Goal: Task Accomplishment & Management: Use online tool/utility

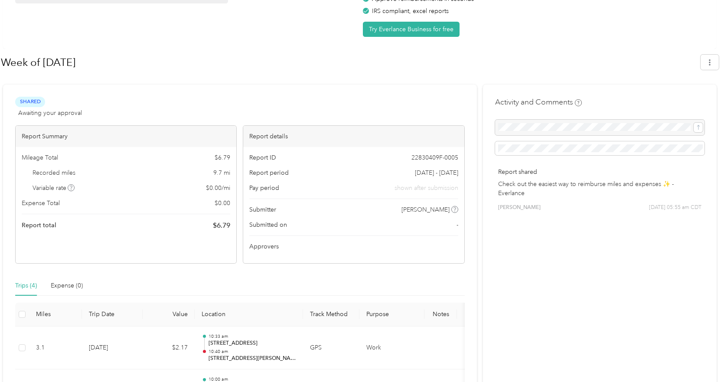
scroll to position [227, 0]
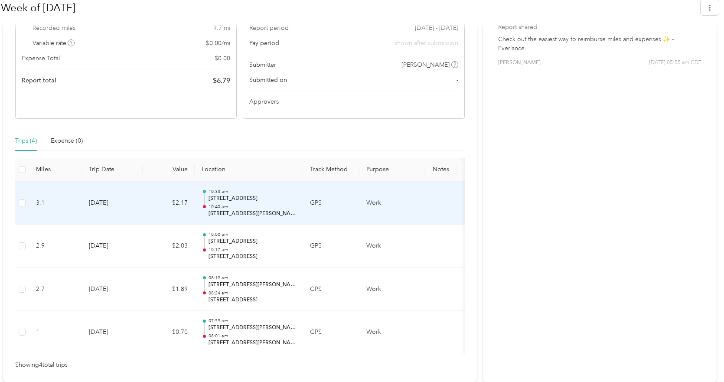
click at [183, 217] on td "$2.17" at bounding box center [169, 203] width 52 height 43
click at [204, 205] on div at bounding box center [204, 206] width 3 height 3
click at [157, 189] on td "$2.17" at bounding box center [169, 203] width 52 height 43
click at [101, 200] on td "9-5-2025" at bounding box center [112, 203] width 61 height 43
click at [395, 197] on td "Work" at bounding box center [391, 203] width 65 height 43
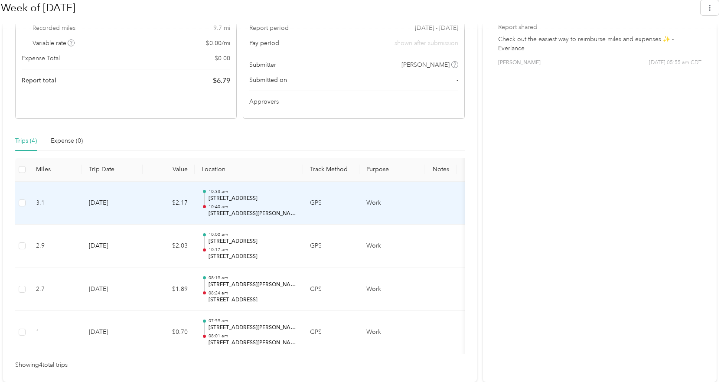
click at [37, 197] on td "3.1" at bounding box center [55, 203] width 53 height 43
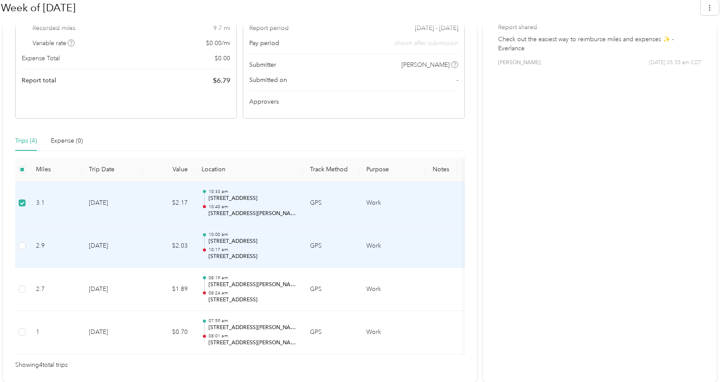
click at [25, 228] on td at bounding box center [22, 246] width 14 height 43
click at [23, 235] on td at bounding box center [22, 246] width 14 height 43
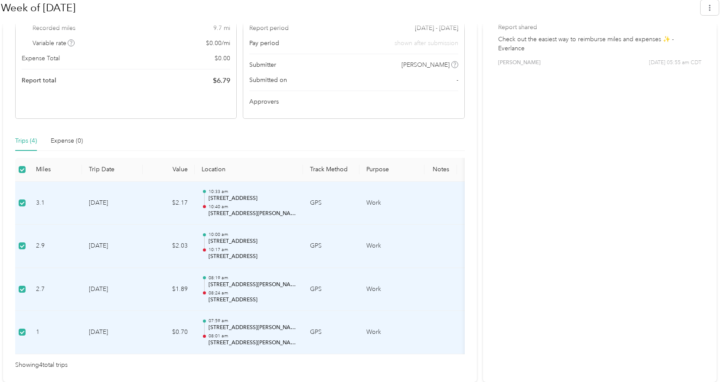
drag, startPoint x: 432, startPoint y: 237, endPoint x: 635, endPoint y: 140, distance: 224.4
click at [635, 140] on div "Activity and Comments Report shared Check out the easiest way to reimburse mile…" at bounding box center [600, 161] width 234 height 442
click at [271, 75] on span "Submitted on" at bounding box center [268, 79] width 38 height 9
click at [433, 60] on span "[PERSON_NAME]" at bounding box center [426, 64] width 48 height 9
click at [600, 193] on div "Activity and Comments Report shared Check out the easiest way to reimburse mile…" at bounding box center [600, 161] width 234 height 442
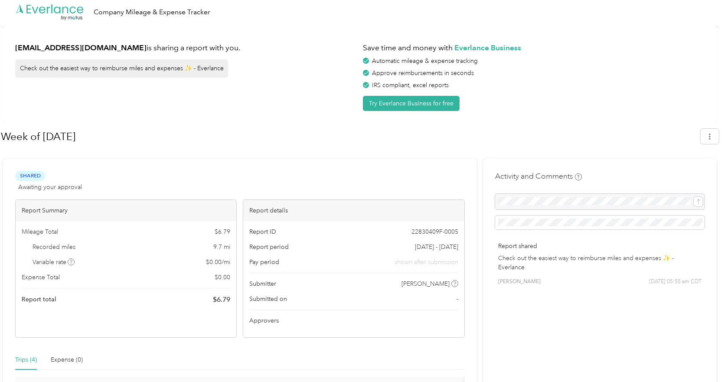
scroll to position [0, 0]
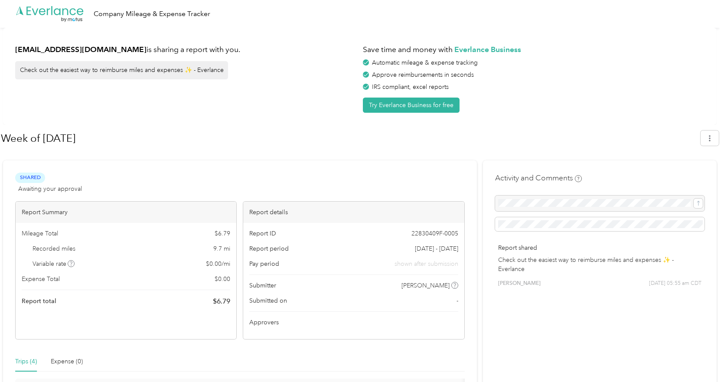
drag, startPoint x: 27, startPoint y: 174, endPoint x: 155, endPoint y: 172, distance: 128.0
click at [155, 172] on div "Shared Awaiting your approval View activity & comments Report Summary Mileage T…" at bounding box center [240, 381] width 474 height 442
click at [28, 176] on span "Shared" at bounding box center [30, 178] width 30 height 10
click at [50, 190] on span "Awaiting your approval" at bounding box center [50, 188] width 64 height 9
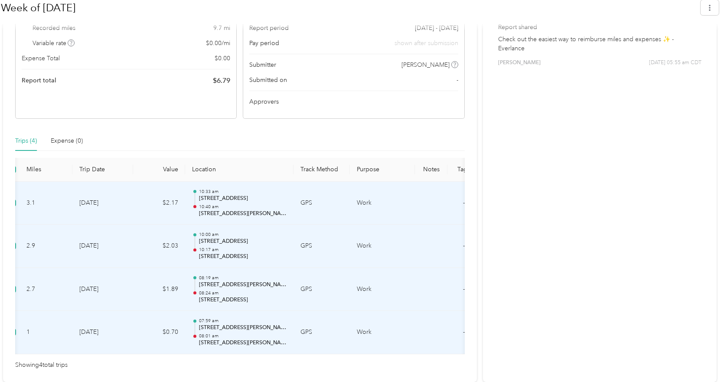
scroll to position [0, 17]
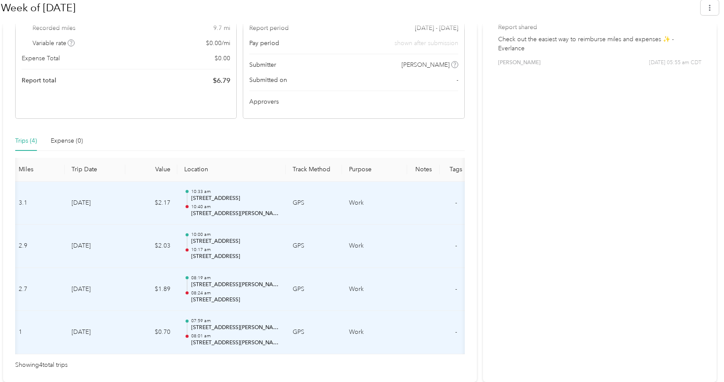
click at [462, 355] on div "Miles Trip Date Value Location Track Method Purpose Notes Tags 3.1 9-5-2025 $2.…" at bounding box center [240, 264] width 450 height 212
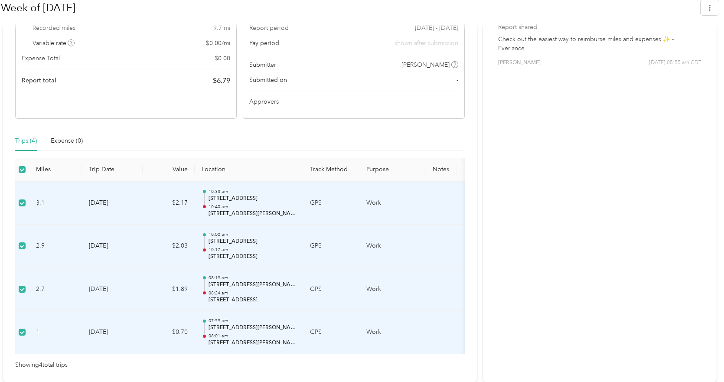
click at [24, 137] on div "Trips (4)" at bounding box center [26, 141] width 22 height 10
click at [26, 137] on div "Trips (4)" at bounding box center [26, 141] width 22 height 10
click at [35, 138] on div "Trips (4)" at bounding box center [26, 141] width 22 height 10
click at [33, 141] on div "Trips (4)" at bounding box center [26, 141] width 22 height 20
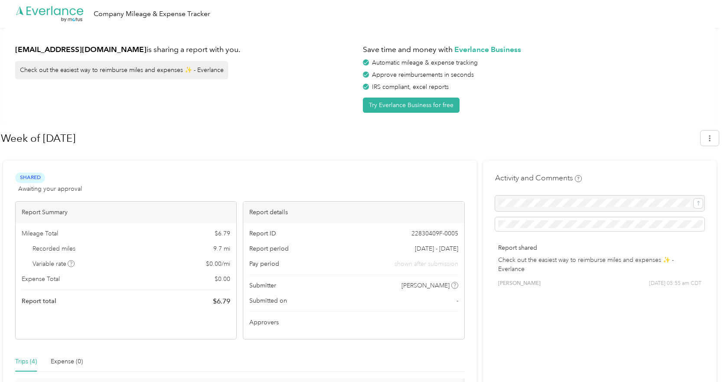
click at [53, 14] on icon ".cls-1 { fill: #00adee; } .cls-2 { fill: #fff; } .cls-3 { fill: #707372; } .cls…" at bounding box center [49, 14] width 69 height 18
click at [50, 8] on icon ".cls-1 { fill: #00adee; } .cls-2 { fill: #fff; } .cls-3 { fill: #707372; } .cls…" at bounding box center [49, 14] width 69 height 18
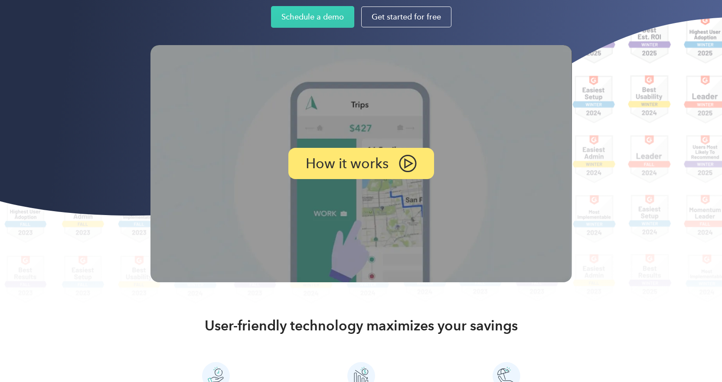
click at [359, 170] on p "How it works" at bounding box center [347, 163] width 83 height 12
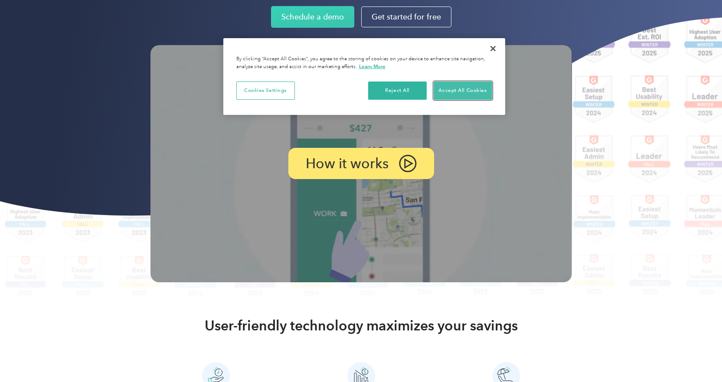
click at [474, 92] on button "Accept All Cookies" at bounding box center [463, 91] width 59 height 18
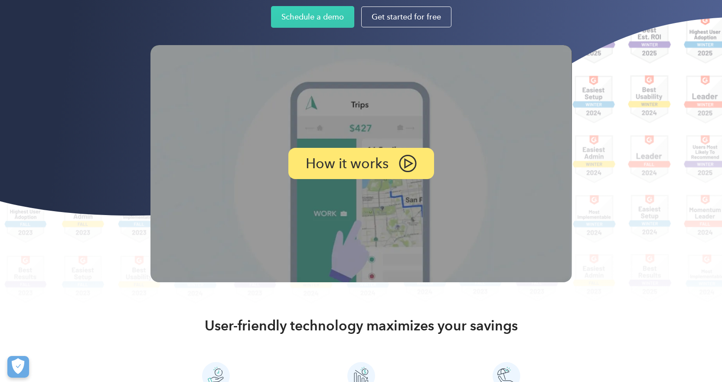
click at [402, 168] on img at bounding box center [408, 163] width 18 height 17
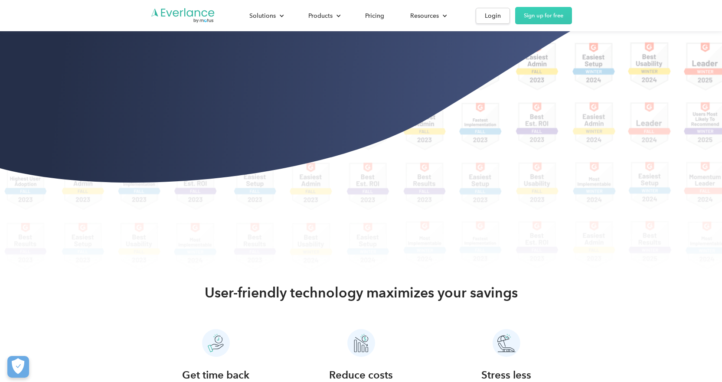
scroll to position [163, 0]
click at [492, 13] on div "Login" at bounding box center [493, 15] width 16 height 11
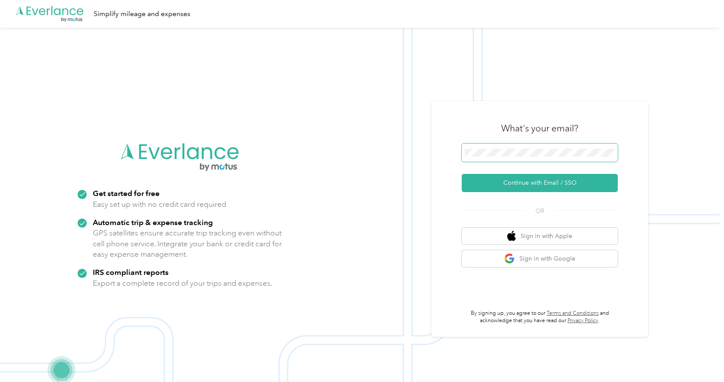
click at [462, 174] on button "Continue with Email / SSO" at bounding box center [540, 183] width 156 height 18
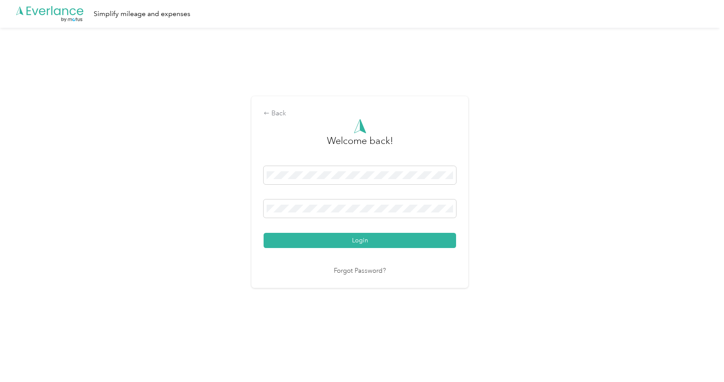
click at [264, 233] on button "Login" at bounding box center [360, 240] width 193 height 15
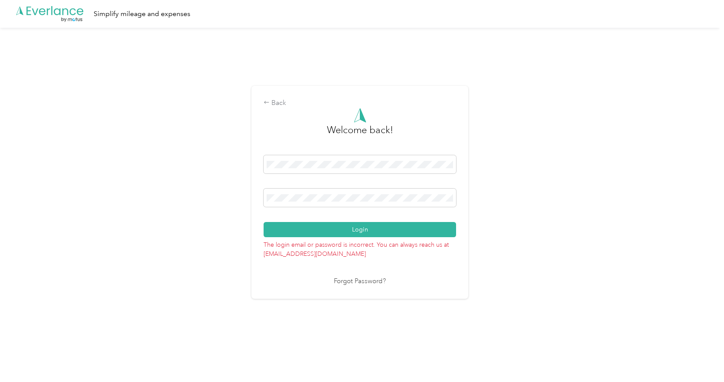
click at [221, 186] on div "Back Welcome back! Login The login email or password is incorrect. You can alwa…" at bounding box center [360, 196] width 720 height 336
click at [369, 239] on p "The login email or password is incorrect. You can always reach us at support@ev…" at bounding box center [360, 247] width 193 height 21
click at [373, 232] on button "Login" at bounding box center [360, 229] width 193 height 15
click at [374, 285] on link "Forgot Password?" at bounding box center [360, 282] width 52 height 10
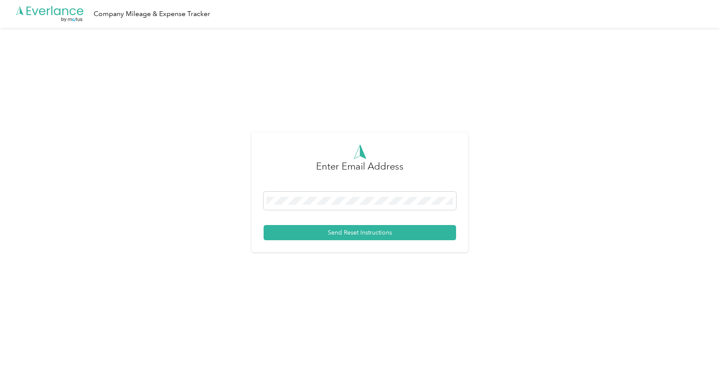
click at [360, 196] on span at bounding box center [360, 201] width 193 height 18
click at [335, 205] on span at bounding box center [360, 201] width 193 height 18
click at [325, 232] on button "Send Reset Instructions" at bounding box center [360, 232] width 193 height 15
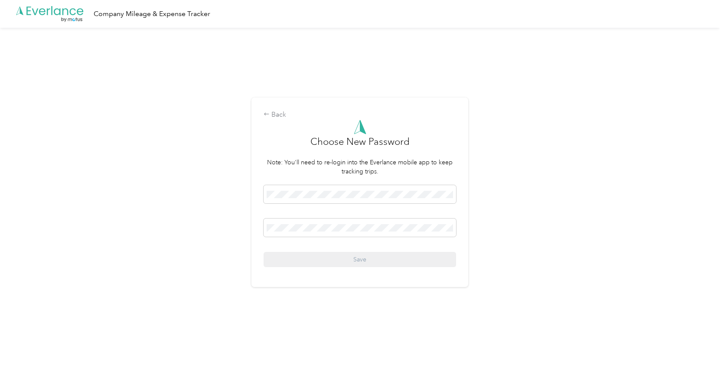
click at [344, 188] on span at bounding box center [360, 194] width 193 height 18
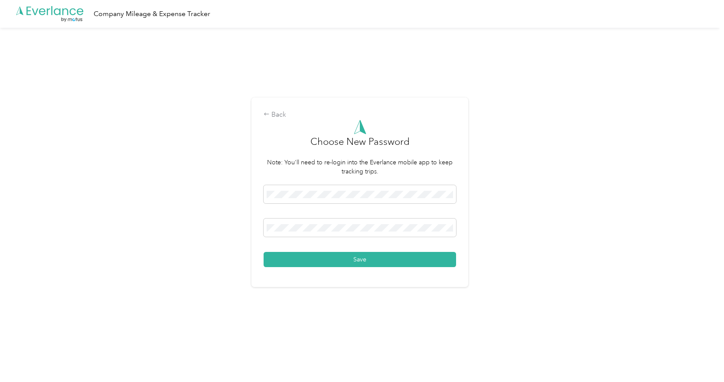
click at [337, 253] on button "Save" at bounding box center [360, 259] width 193 height 15
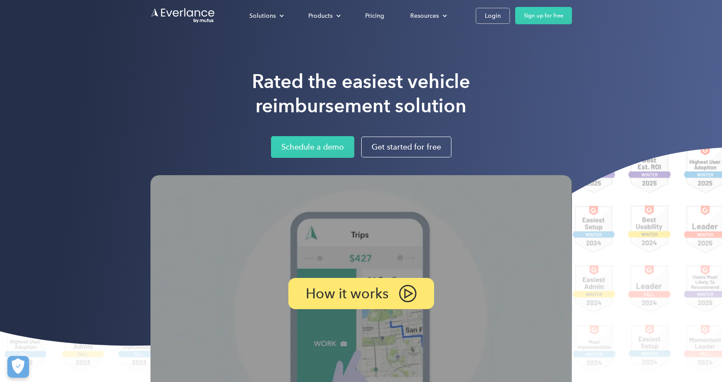
click at [491, 15] on div "Login" at bounding box center [493, 15] width 16 height 11
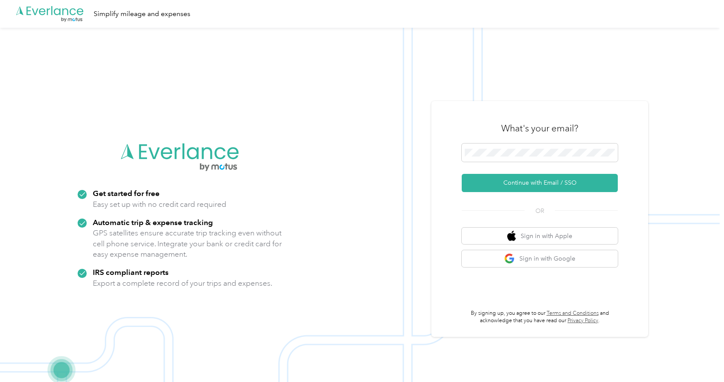
click at [484, 148] on span at bounding box center [540, 153] width 156 height 18
click at [533, 178] on button "Continue with Email / SSO" at bounding box center [540, 183] width 156 height 18
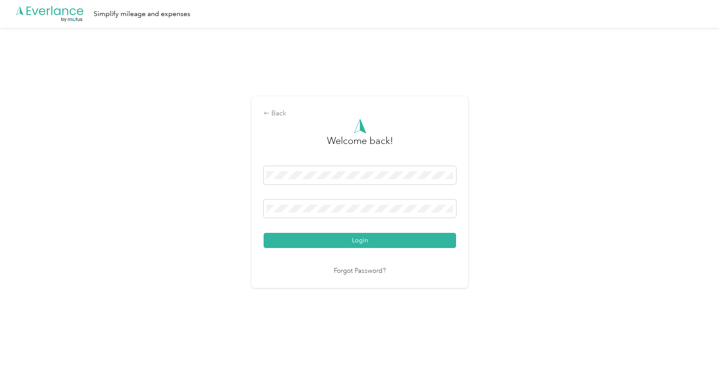
click at [264, 233] on button "Login" at bounding box center [360, 240] width 193 height 15
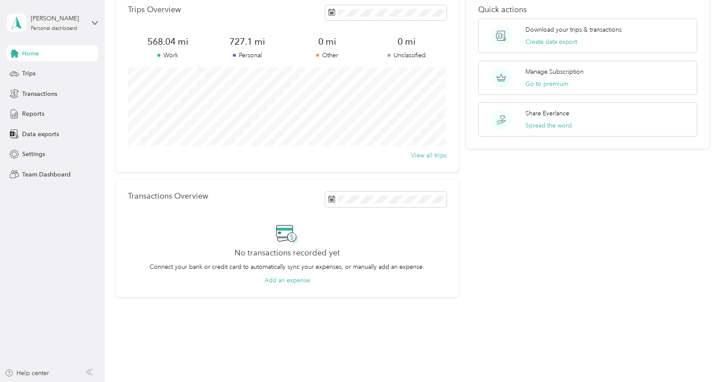
scroll to position [50, 0]
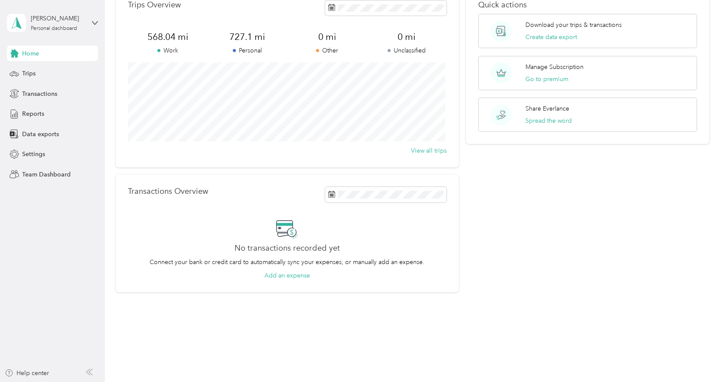
click at [500, 200] on div "Quick actions Download your trips & transactions Create data export Manage Subs…" at bounding box center [587, 140] width 243 height 304
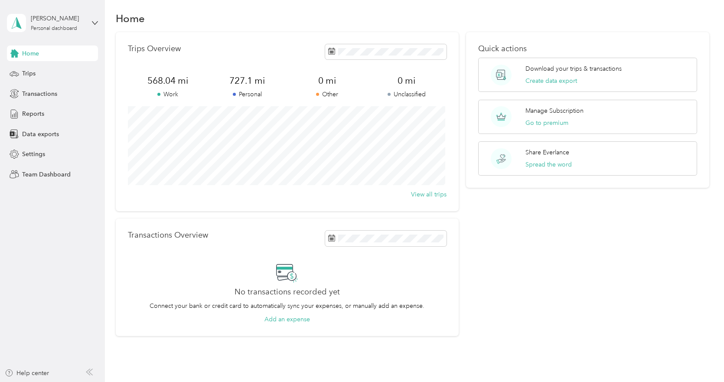
scroll to position [0, 0]
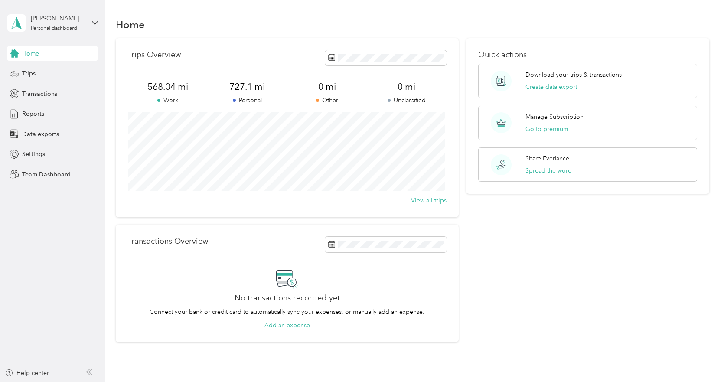
click at [552, 88] on button "Create data export" at bounding box center [552, 86] width 52 height 9
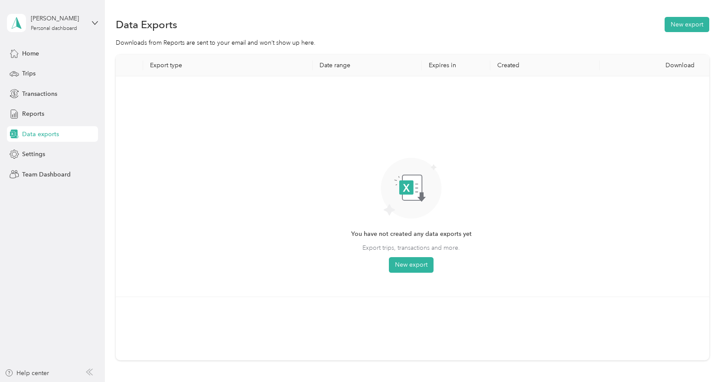
click at [396, 265] on button "New export" at bounding box center [411, 265] width 45 height 16
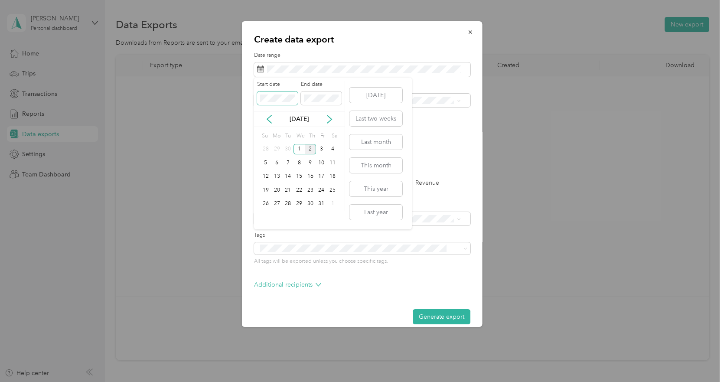
click at [243, 382] on div "Create data export Date range Purpose Advanced filters File format Excel CSV PD…" at bounding box center [360, 382] width 720 height 0
click at [258, 98] on span at bounding box center [277, 98] width 41 height 14
click at [286, 206] on div "30" at bounding box center [287, 204] width 11 height 11
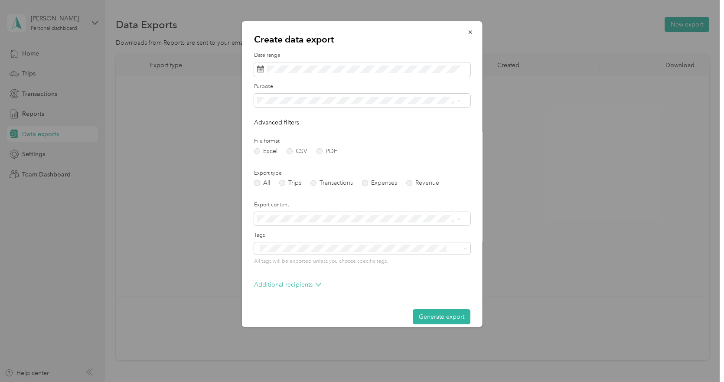
click at [331, 105] on span at bounding box center [362, 101] width 216 height 14
click at [272, 129] on span "Work" at bounding box center [267, 130] width 15 height 7
click at [319, 153] on label "PDF" at bounding box center [327, 151] width 21 height 6
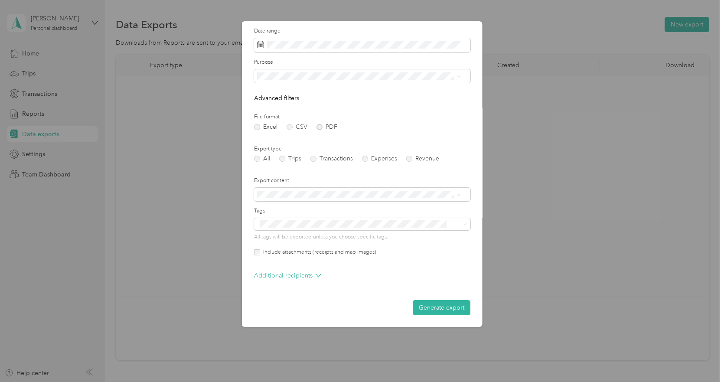
scroll to position [25, 0]
click at [287, 159] on label "Trips" at bounding box center [290, 158] width 22 height 6
click at [423, 309] on button "Generate export" at bounding box center [442, 307] width 58 height 15
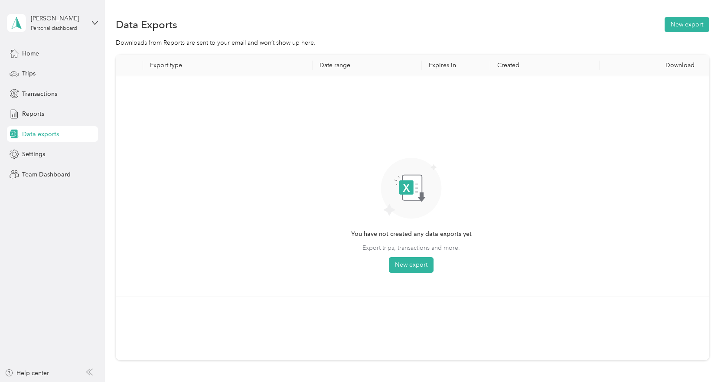
click at [31, 133] on span "Data exports" at bounding box center [40, 134] width 37 height 9
click at [27, 115] on span "Reports" at bounding box center [33, 113] width 22 height 9
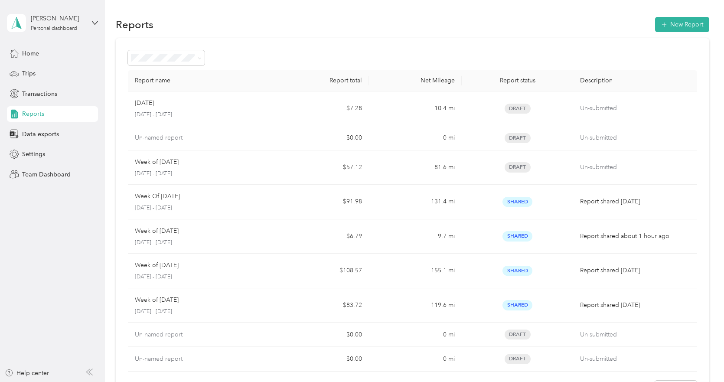
click at [44, 136] on span "Data exports" at bounding box center [40, 134] width 37 height 9
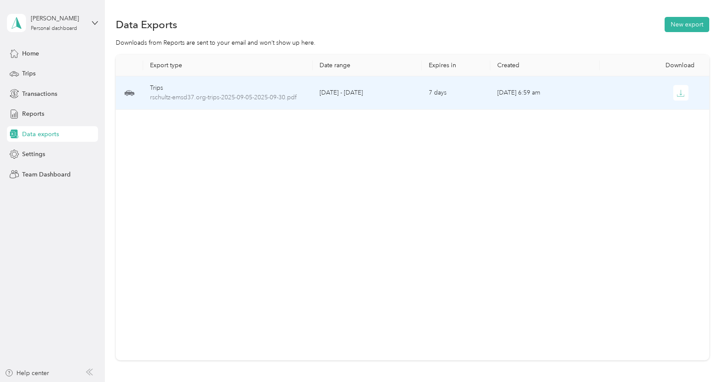
click at [681, 92] on icon "button" at bounding box center [681, 93] width 8 height 8
